Goal: Task Accomplishment & Management: Manage account settings

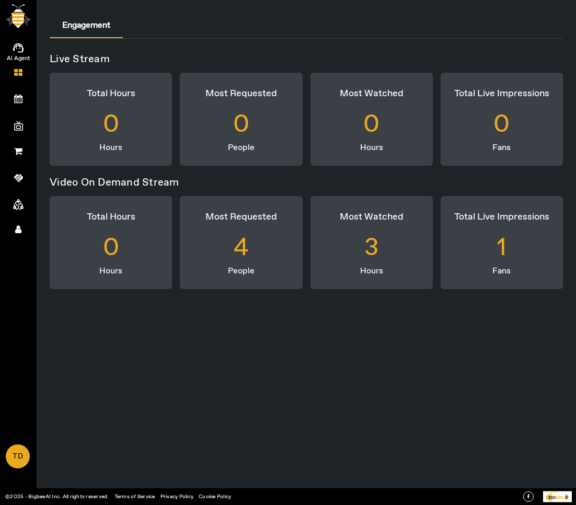
click at [25, 45] on span at bounding box center [18, 48] width 20 height 12
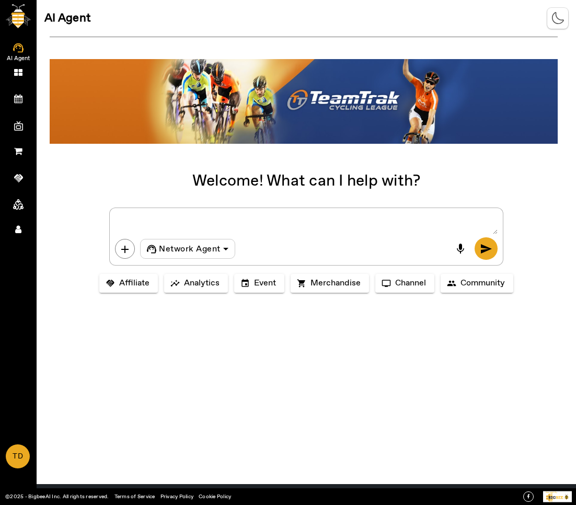
click at [216, 218] on textarea at bounding box center [306, 223] width 382 height 21
type textarea "hii"
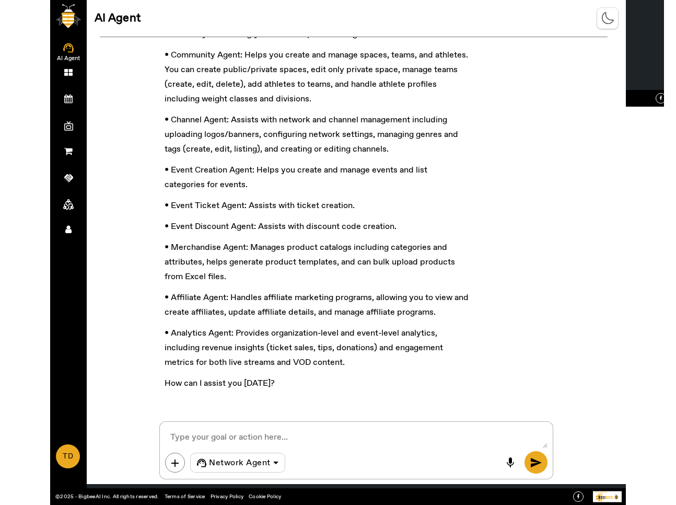
scroll to position [71, 0]
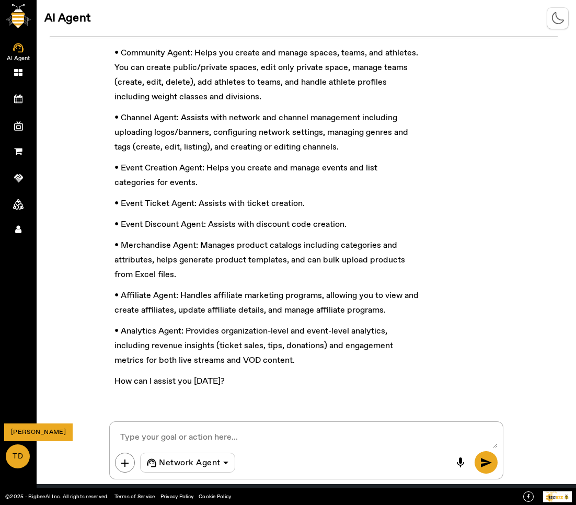
click at [12, 459] on span "TD" at bounding box center [18, 456] width 22 height 22
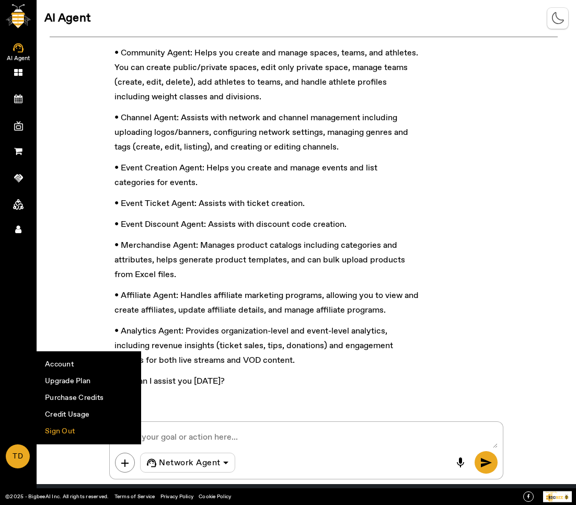
click at [80, 429] on li "Sign Out" at bounding box center [88, 431] width 103 height 17
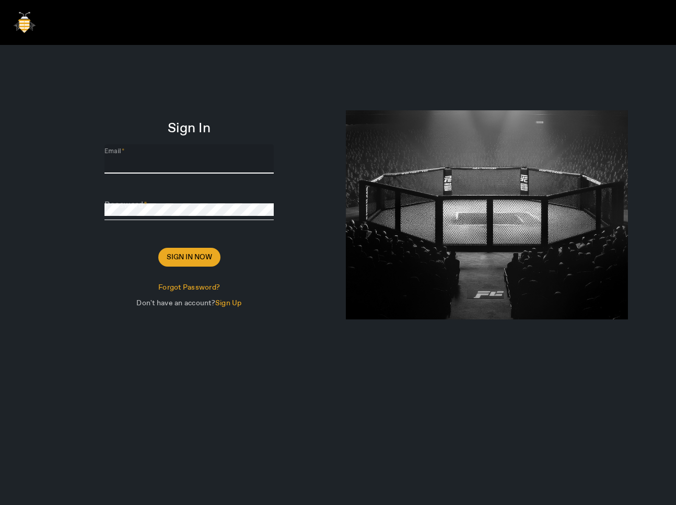
click at [194, 165] on input "Email" at bounding box center [188, 163] width 169 height 13
paste input "[PERSON_NAME][EMAIL_ADDRESS][DOMAIN_NAME]"
type input "[PERSON_NAME][EMAIL_ADDRESS][DOMAIN_NAME]"
click at [172, 202] on div "Password" at bounding box center [188, 205] width 169 height 29
click at [175, 253] on span "Sign In Now" at bounding box center [189, 257] width 45 height 10
